Goal: Task Accomplishment & Management: Manage account settings

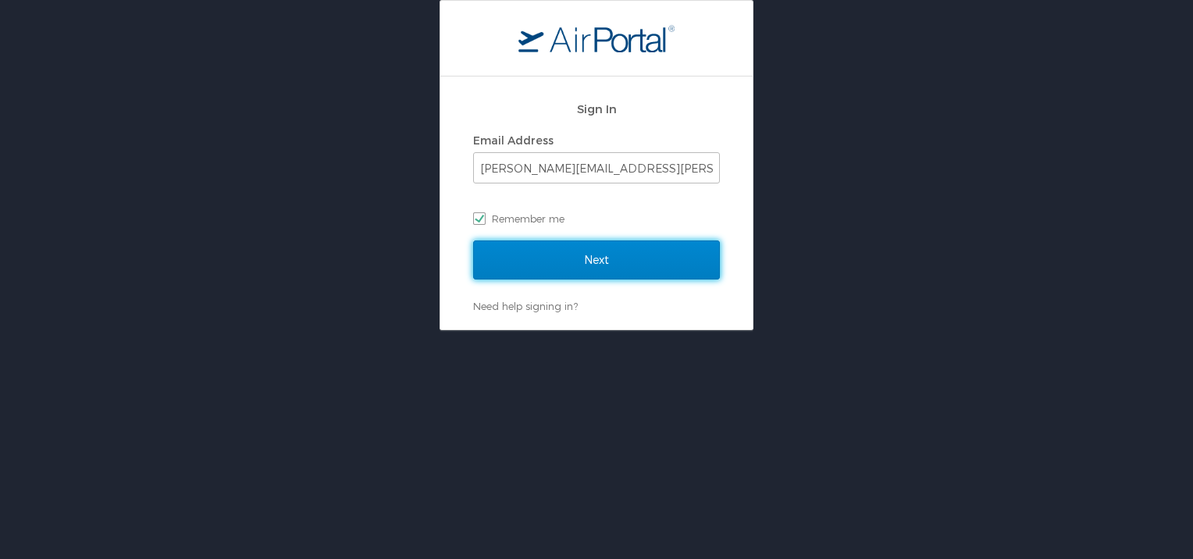
click at [580, 262] on input "Next" at bounding box center [596, 260] width 247 height 39
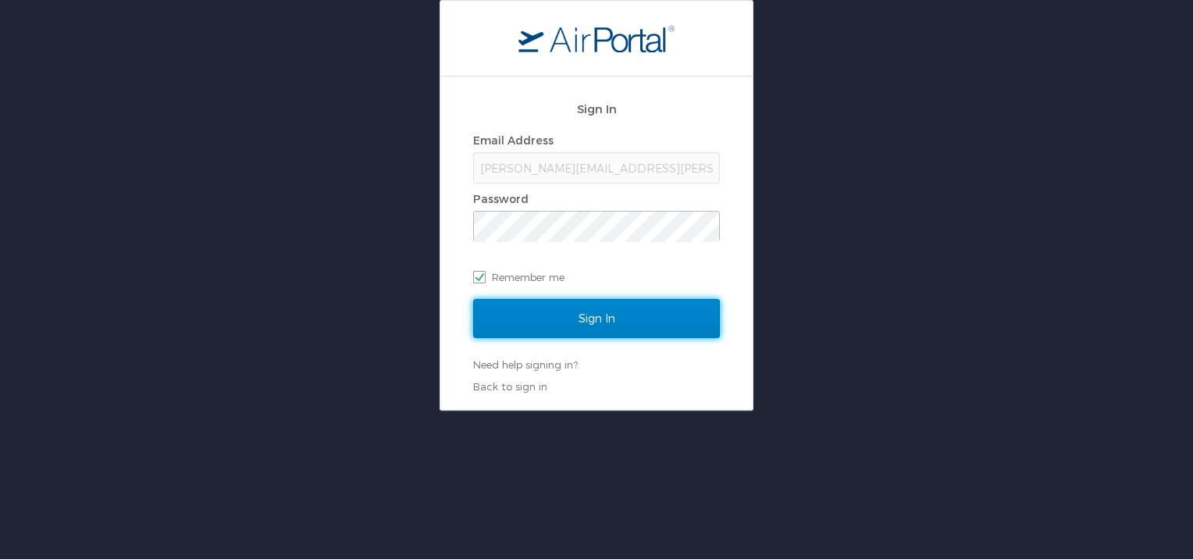
click at [589, 321] on input "Sign In" at bounding box center [596, 318] width 247 height 39
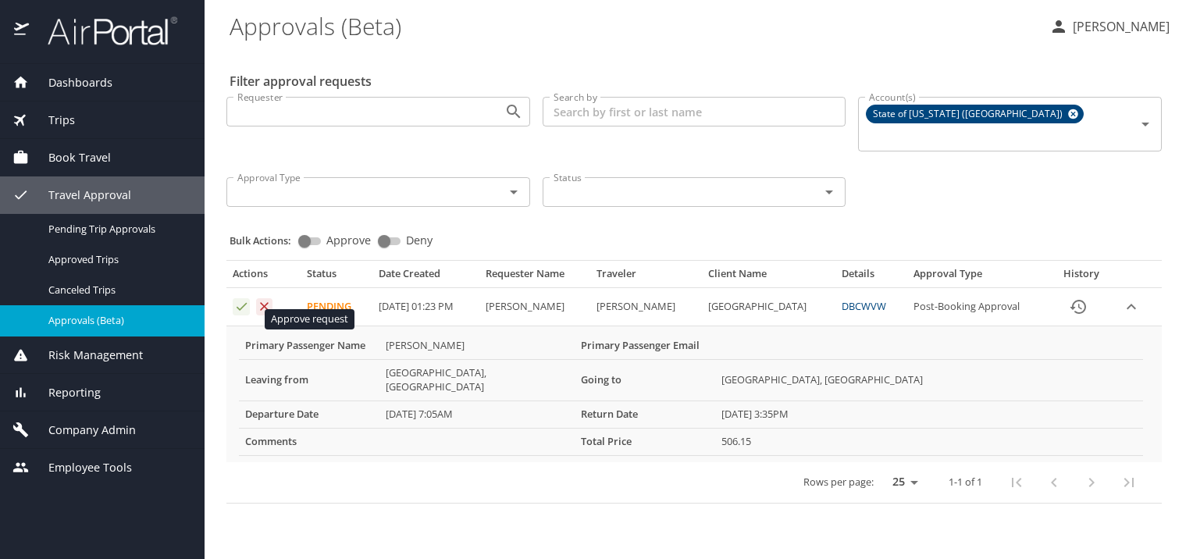
click at [243, 314] on icon "Approval table" at bounding box center [241, 306] width 15 height 15
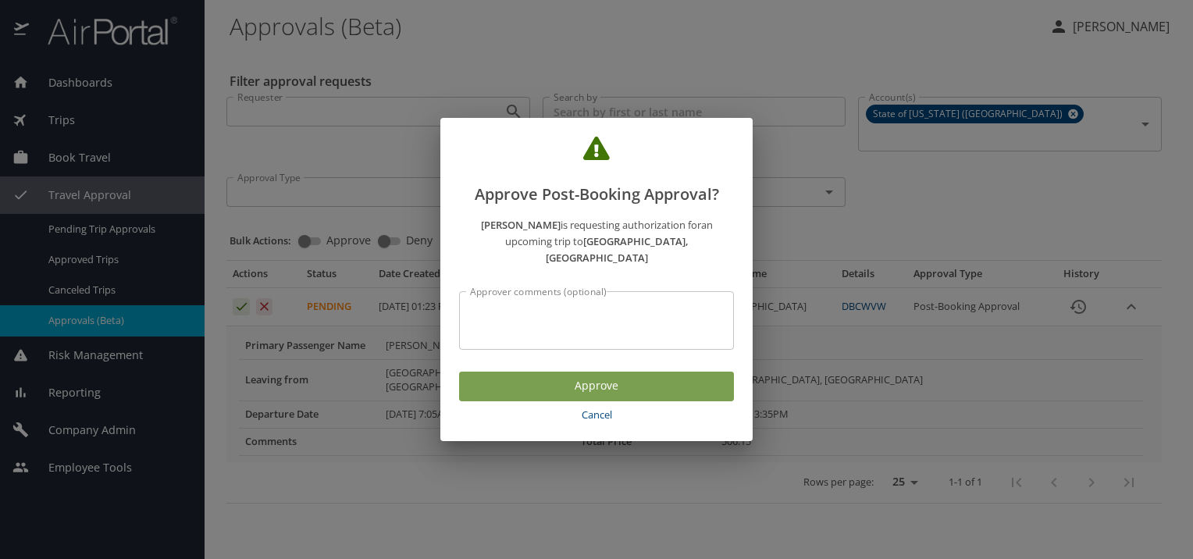
click at [576, 396] on span "Approve" at bounding box center [597, 386] width 250 height 20
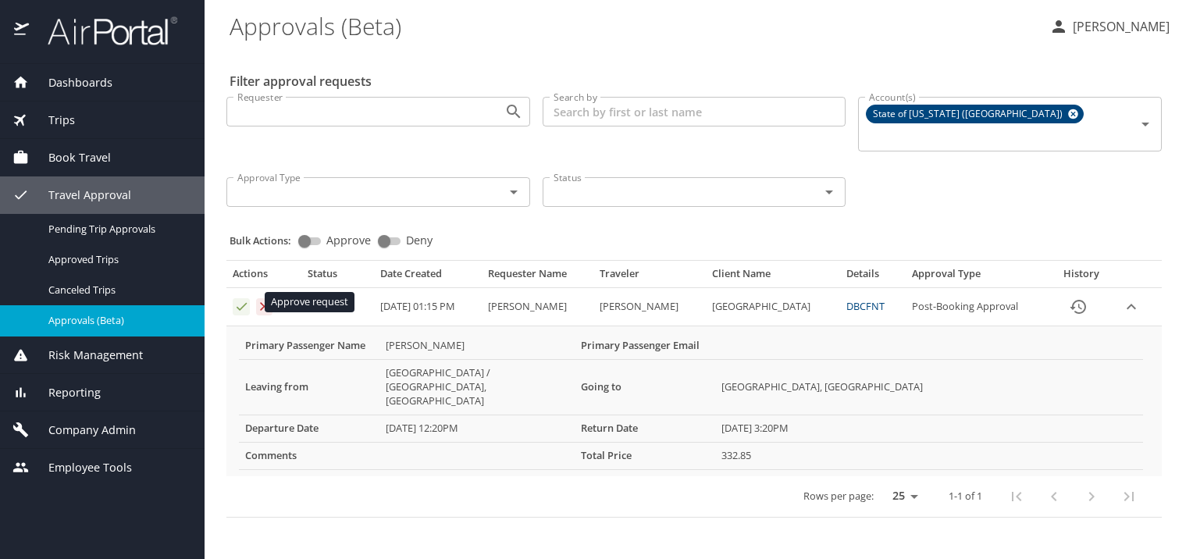
click at [244, 306] on icon "Approval table" at bounding box center [241, 306] width 15 height 15
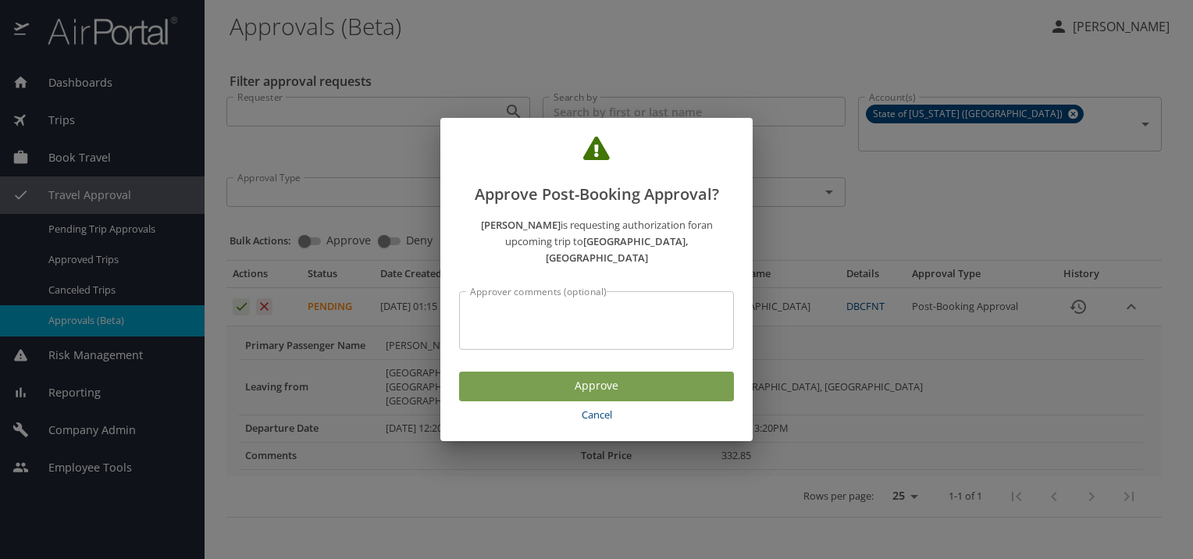
click at [576, 396] on span "Approve" at bounding box center [597, 386] width 250 height 20
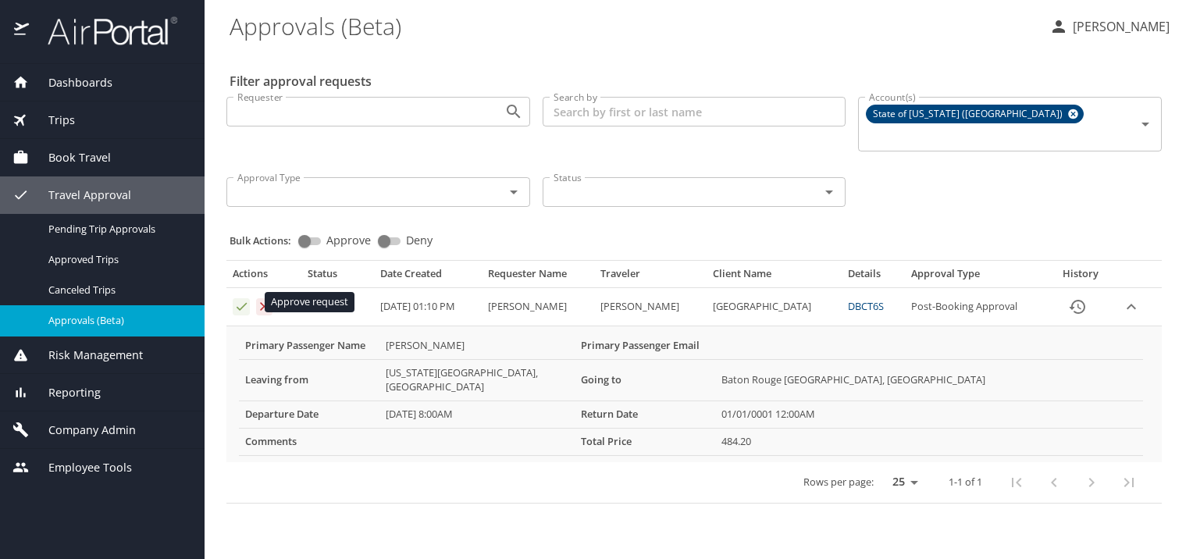
click at [239, 303] on icon "Approval table" at bounding box center [241, 306] width 15 height 15
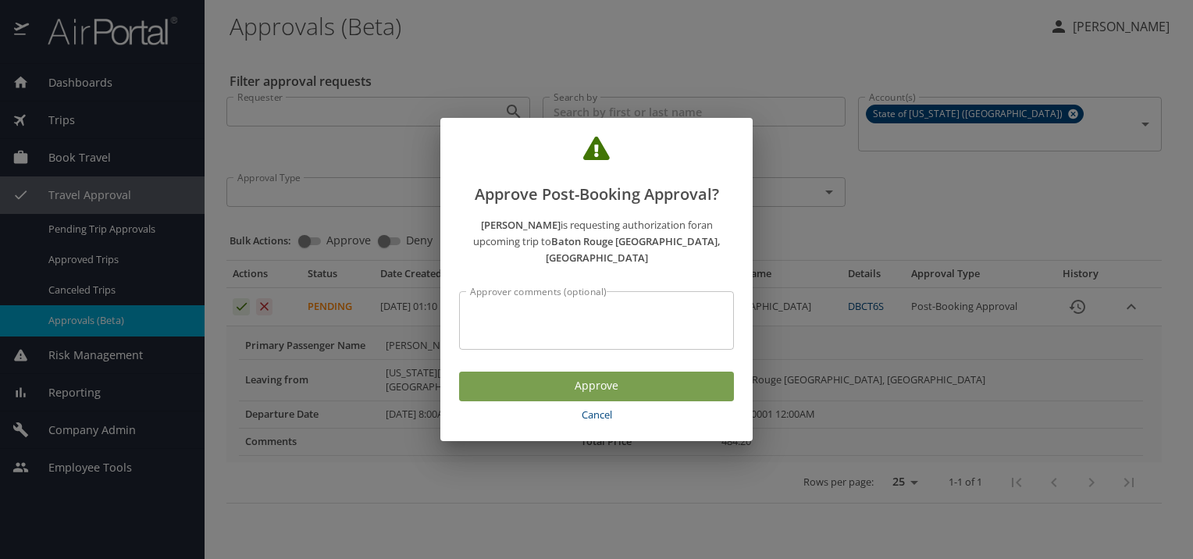
click at [547, 396] on span "Approve" at bounding box center [597, 386] width 250 height 20
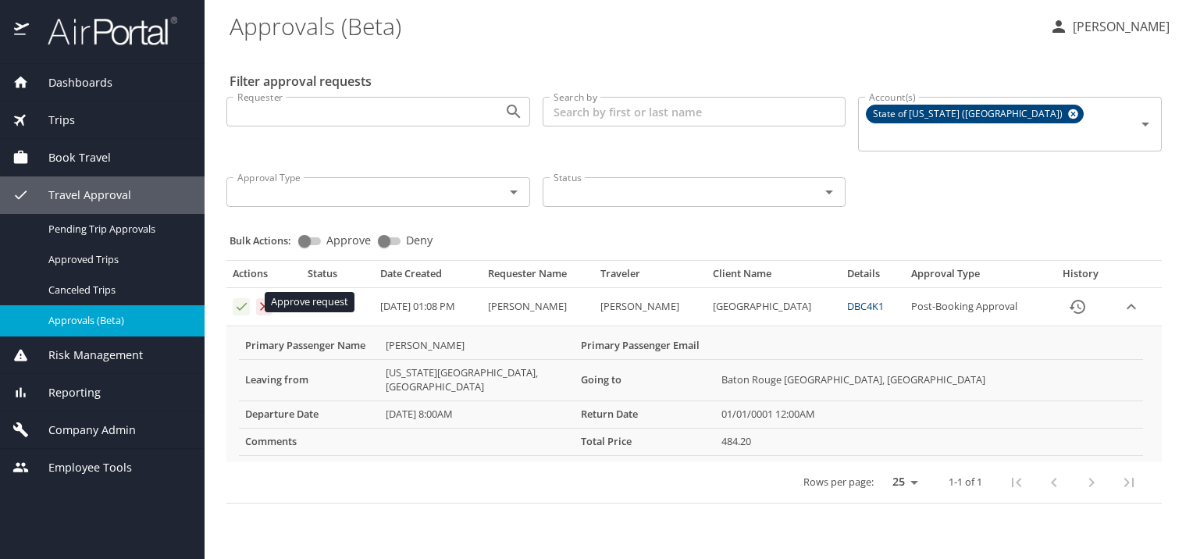
click at [239, 302] on icon "Approval table" at bounding box center [241, 306] width 15 height 15
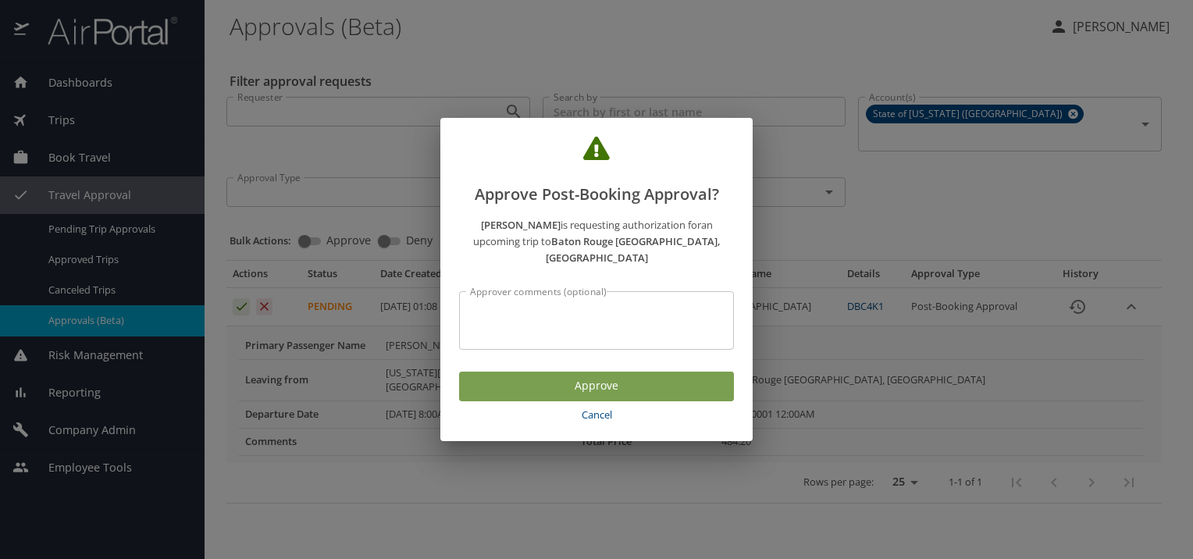
click at [548, 396] on span "Approve" at bounding box center [597, 386] width 250 height 20
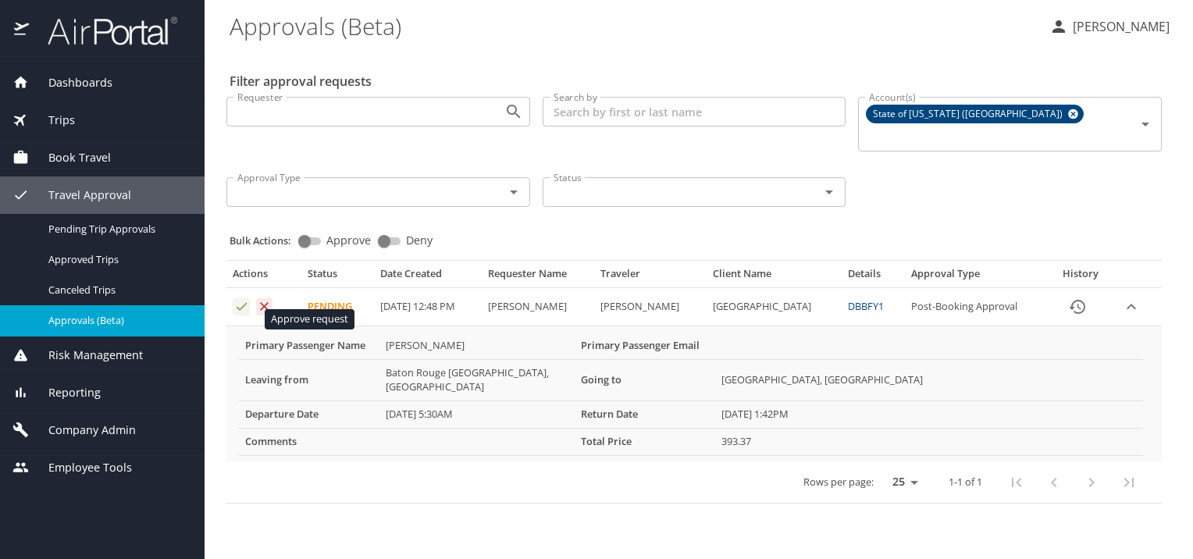
click at [241, 314] on icon "Approval table" at bounding box center [241, 306] width 15 height 15
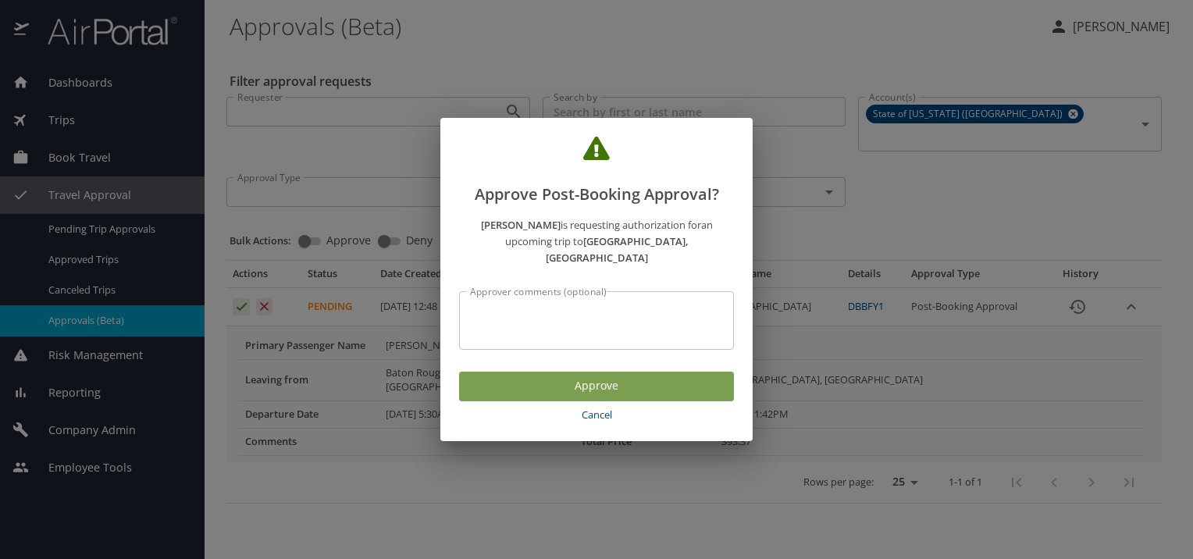
click at [535, 396] on span "Approve" at bounding box center [597, 386] width 250 height 20
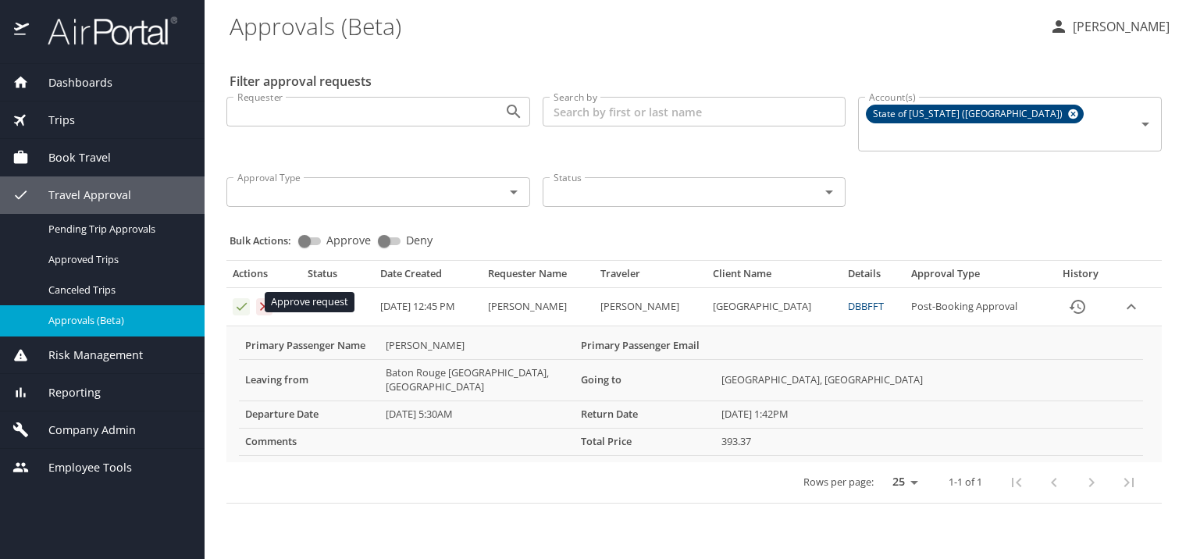
click at [239, 306] on icon "Approval table" at bounding box center [242, 307] width 10 height 8
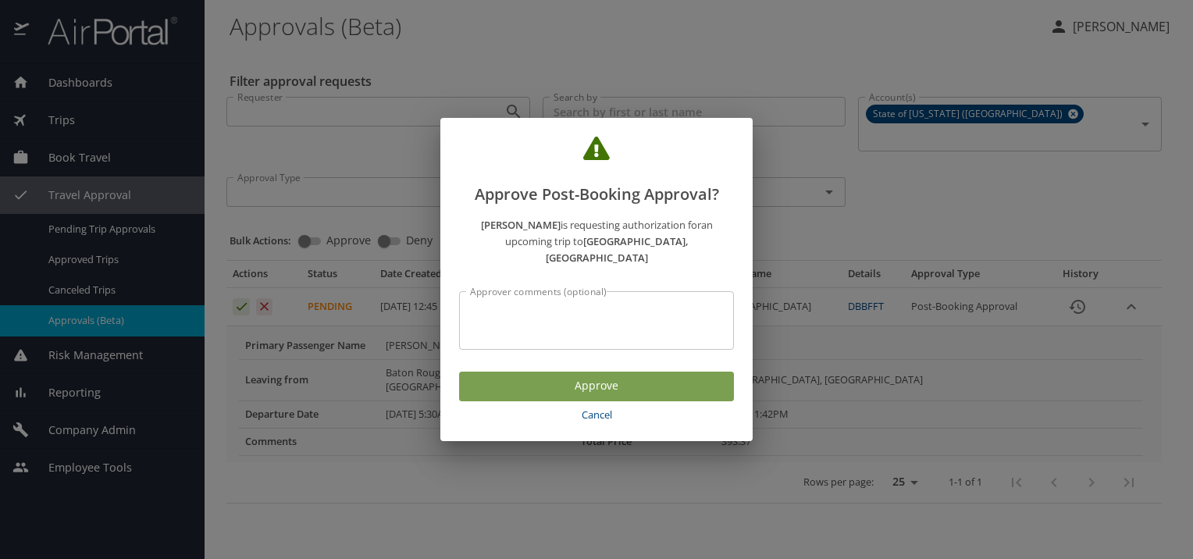
click at [534, 396] on span "Approve" at bounding box center [597, 386] width 250 height 20
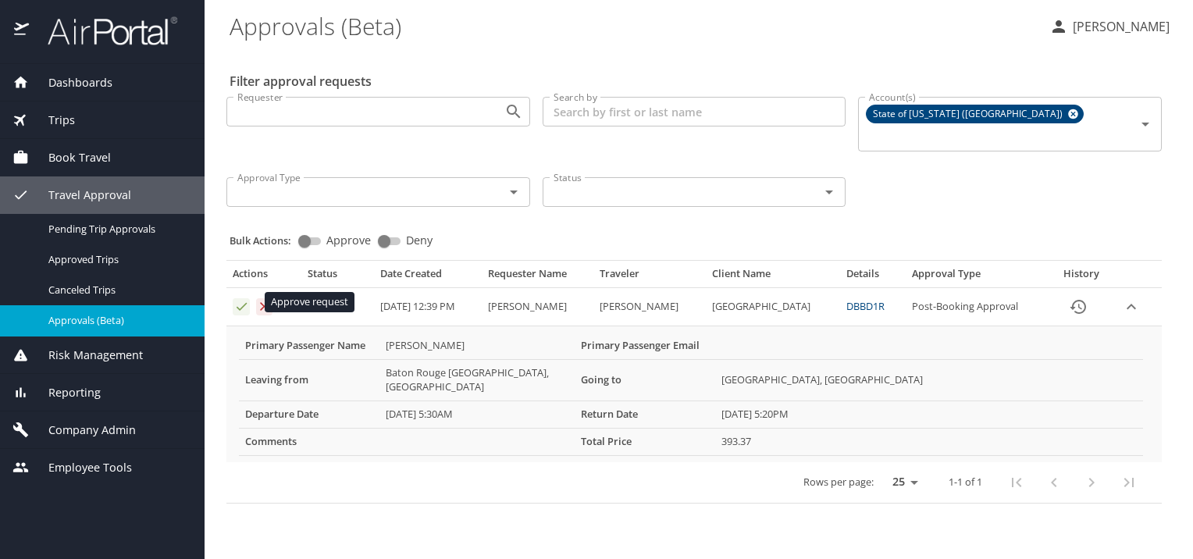
click at [242, 303] on icon "Approval table" at bounding box center [241, 306] width 15 height 15
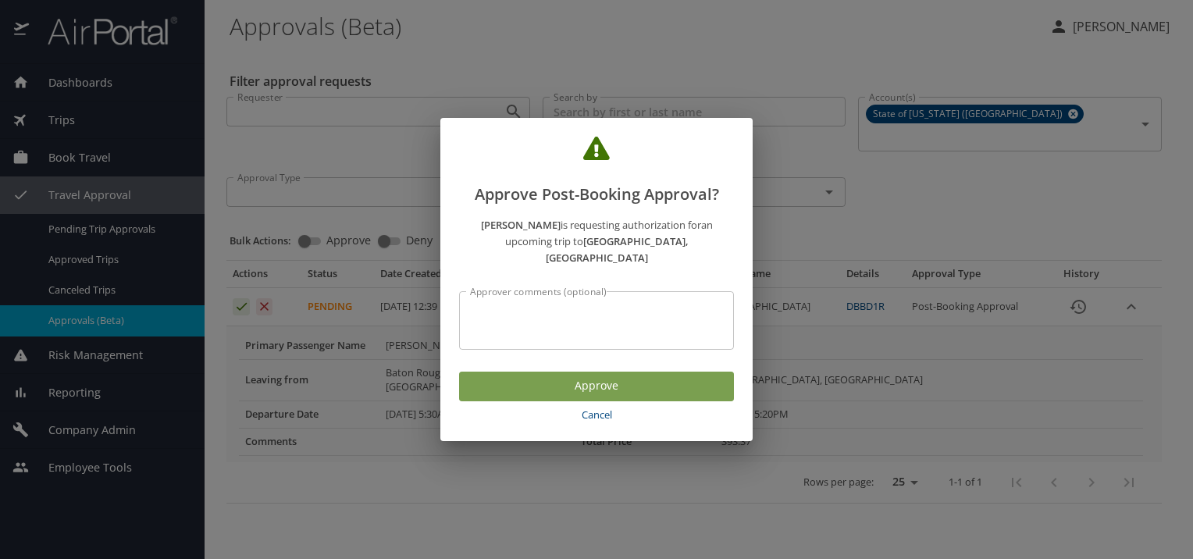
click at [590, 392] on span "Approve" at bounding box center [597, 386] width 250 height 20
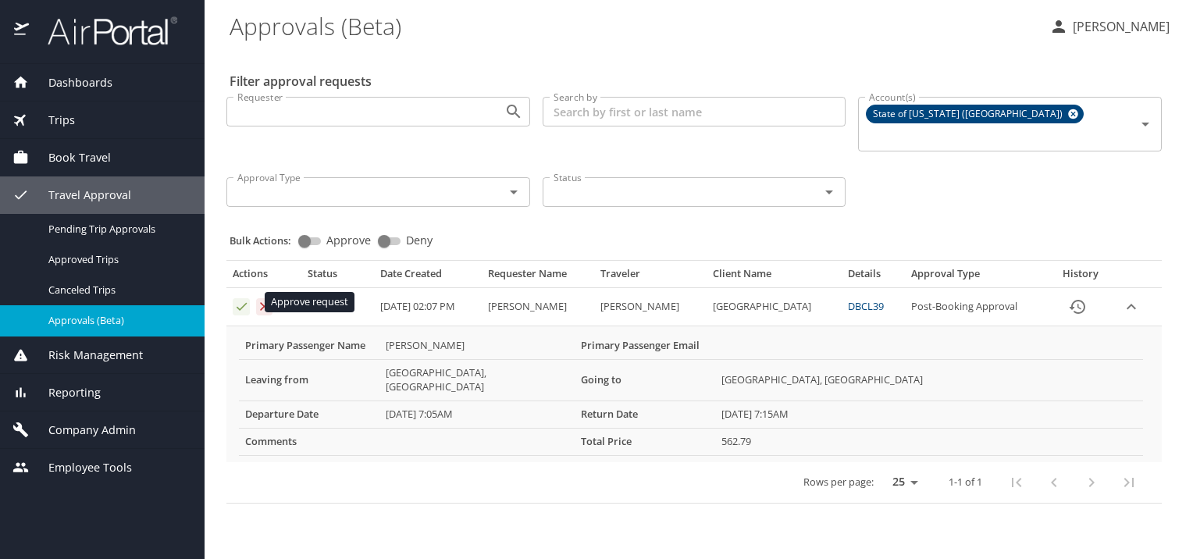
click at [237, 305] on icon "Approval table" at bounding box center [242, 307] width 10 height 8
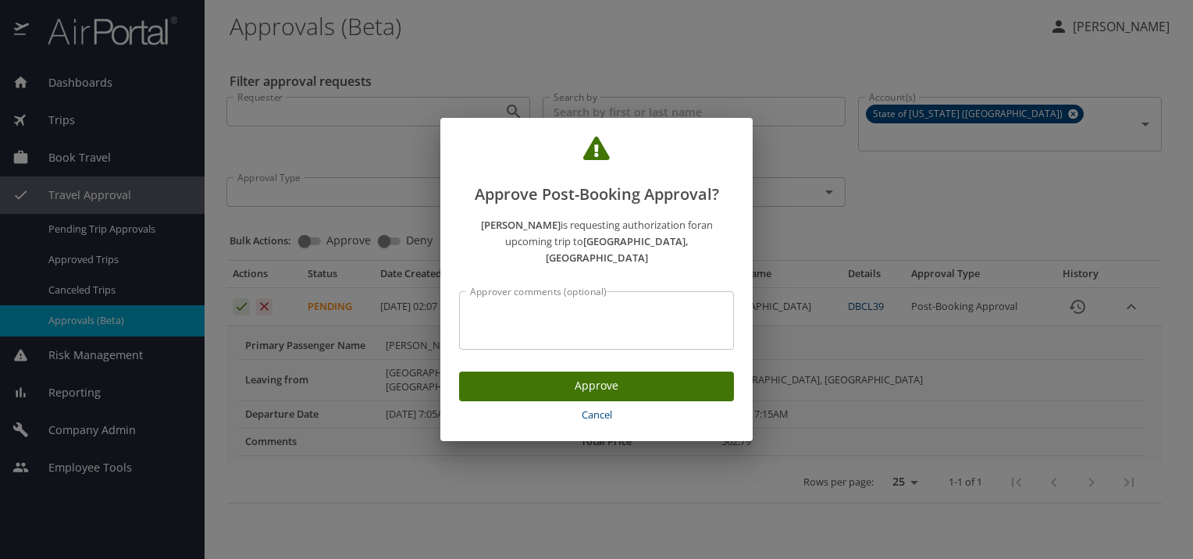
drag, startPoint x: 628, startPoint y: 116, endPoint x: 712, endPoint y: 136, distance: 86.8
click at [712, 136] on div "Approve Post-Booking Approval?" at bounding box center [596, 162] width 312 height 89
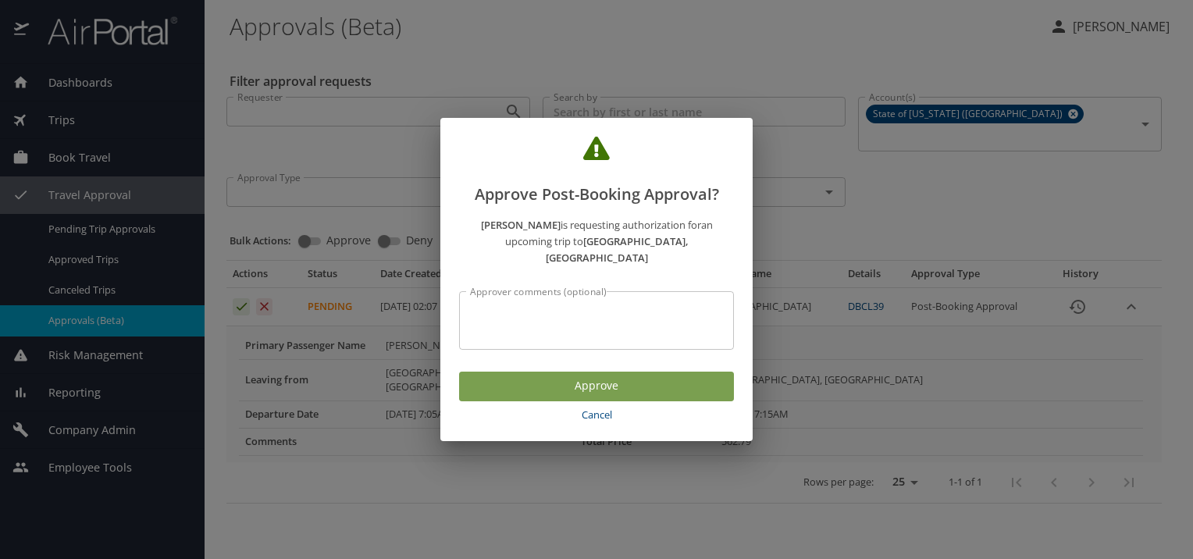
click at [654, 396] on span "Approve" at bounding box center [597, 386] width 250 height 20
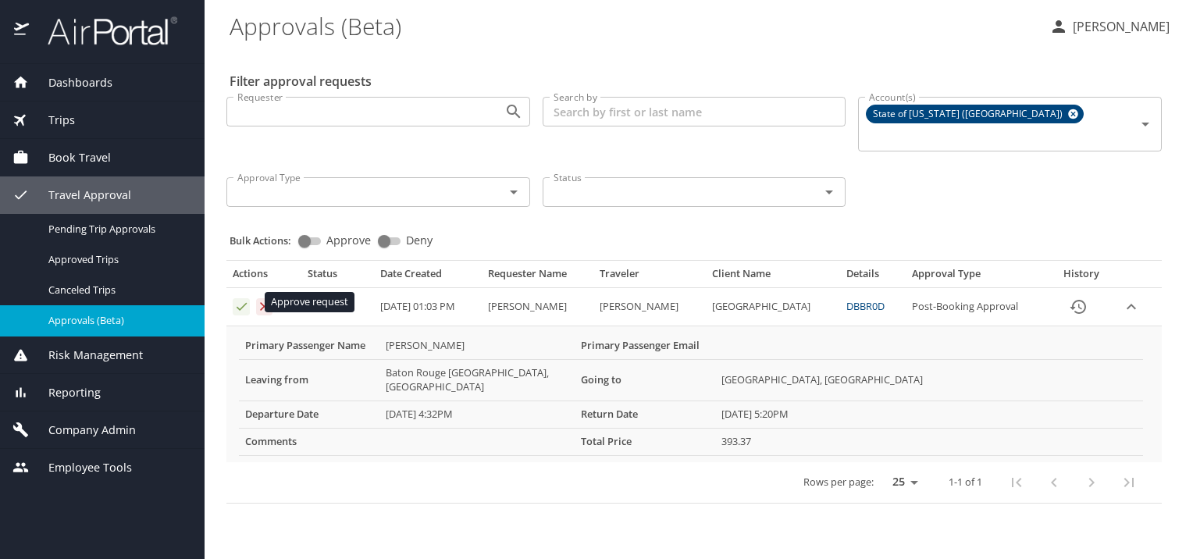
click at [238, 306] on icon "Approval table" at bounding box center [241, 306] width 15 height 15
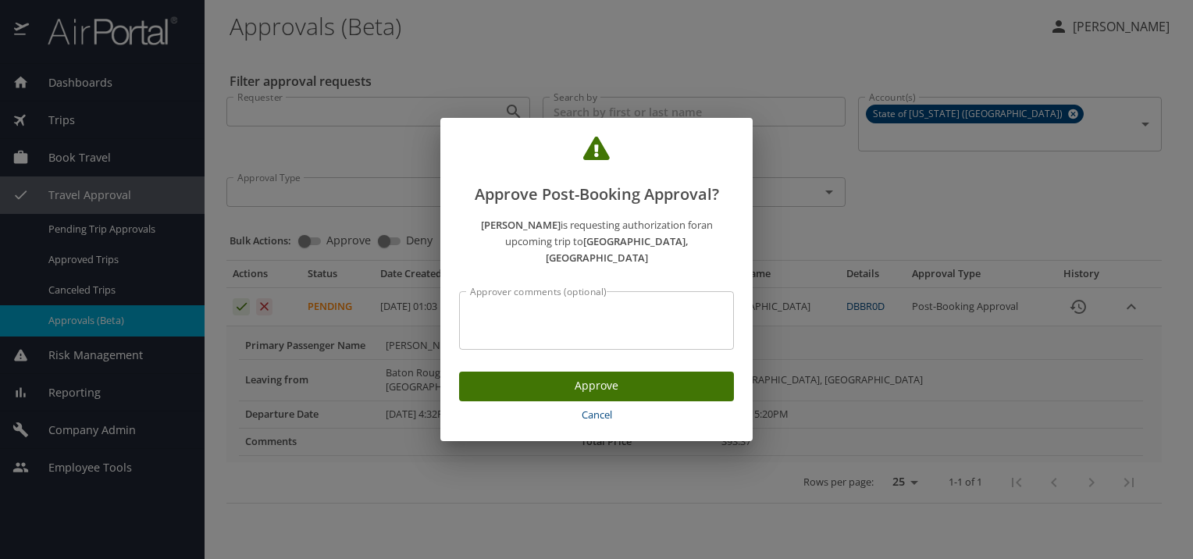
click at [679, 396] on span "Approve" at bounding box center [597, 386] width 250 height 20
